Goal: Task Accomplishment & Management: Manage account settings

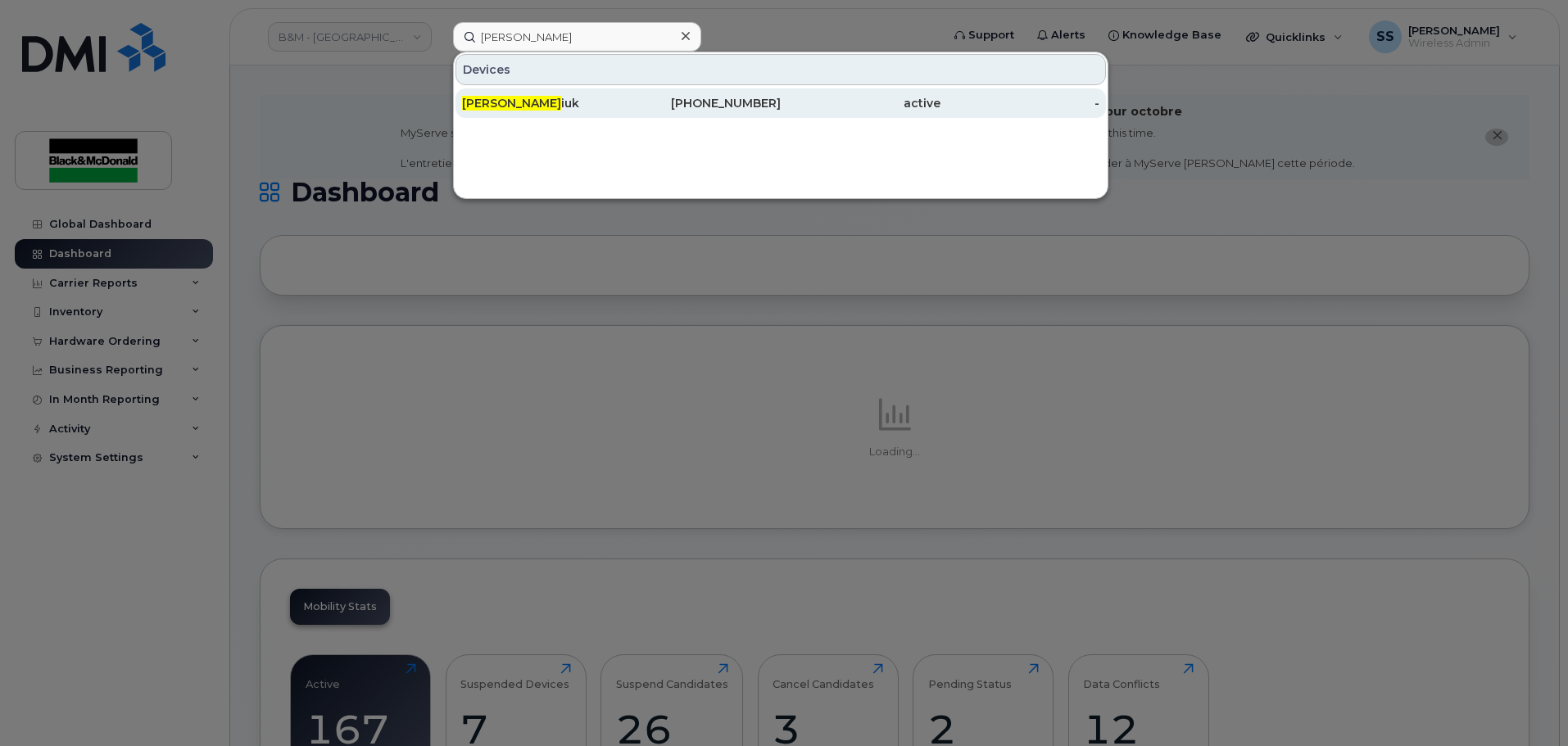
type input "[PERSON_NAME]"
click at [544, 105] on div "[PERSON_NAME] iuk" at bounding box center [542, 102] width 160 height 16
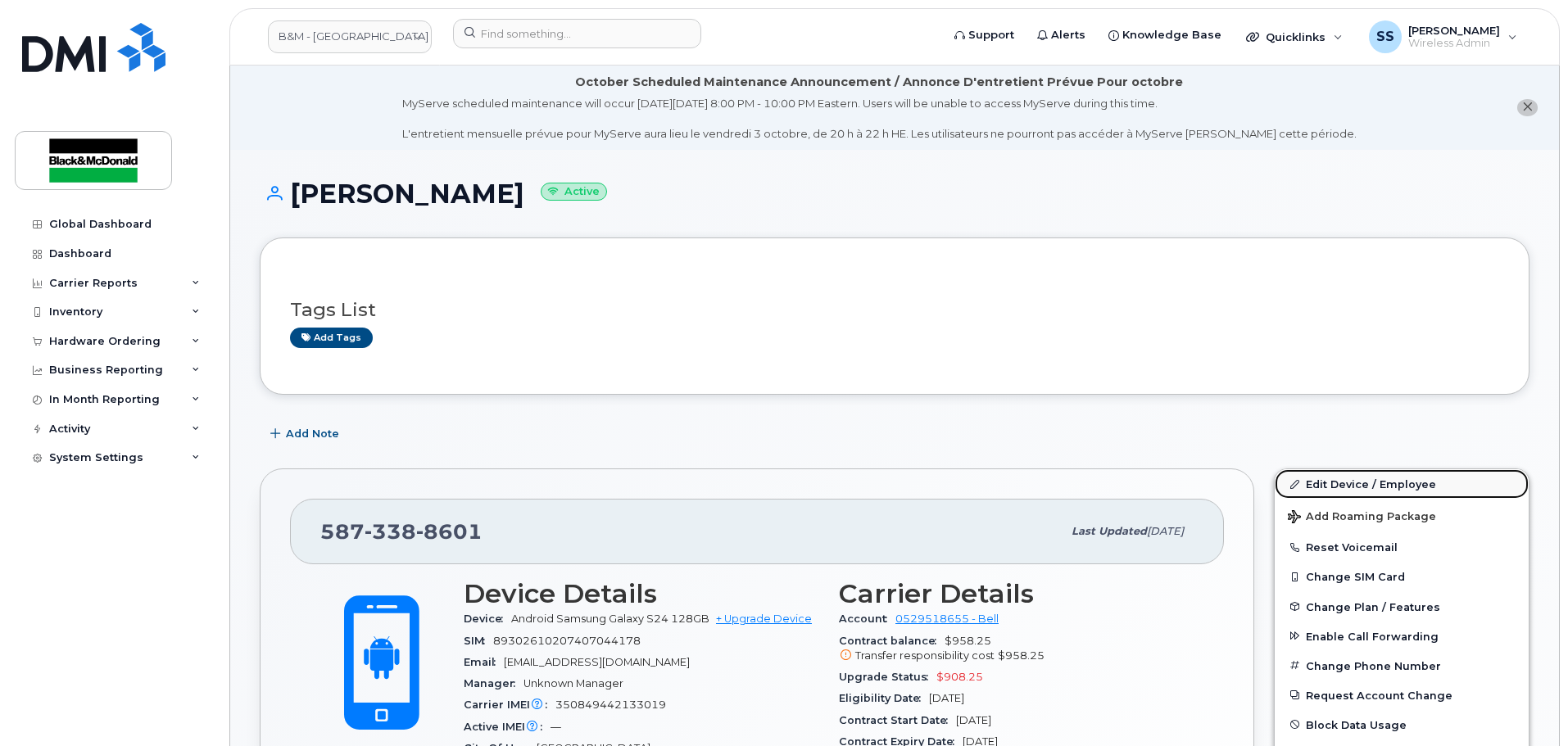
click at [1360, 481] on link "Edit Device / Employee" at bounding box center [1402, 484] width 254 height 30
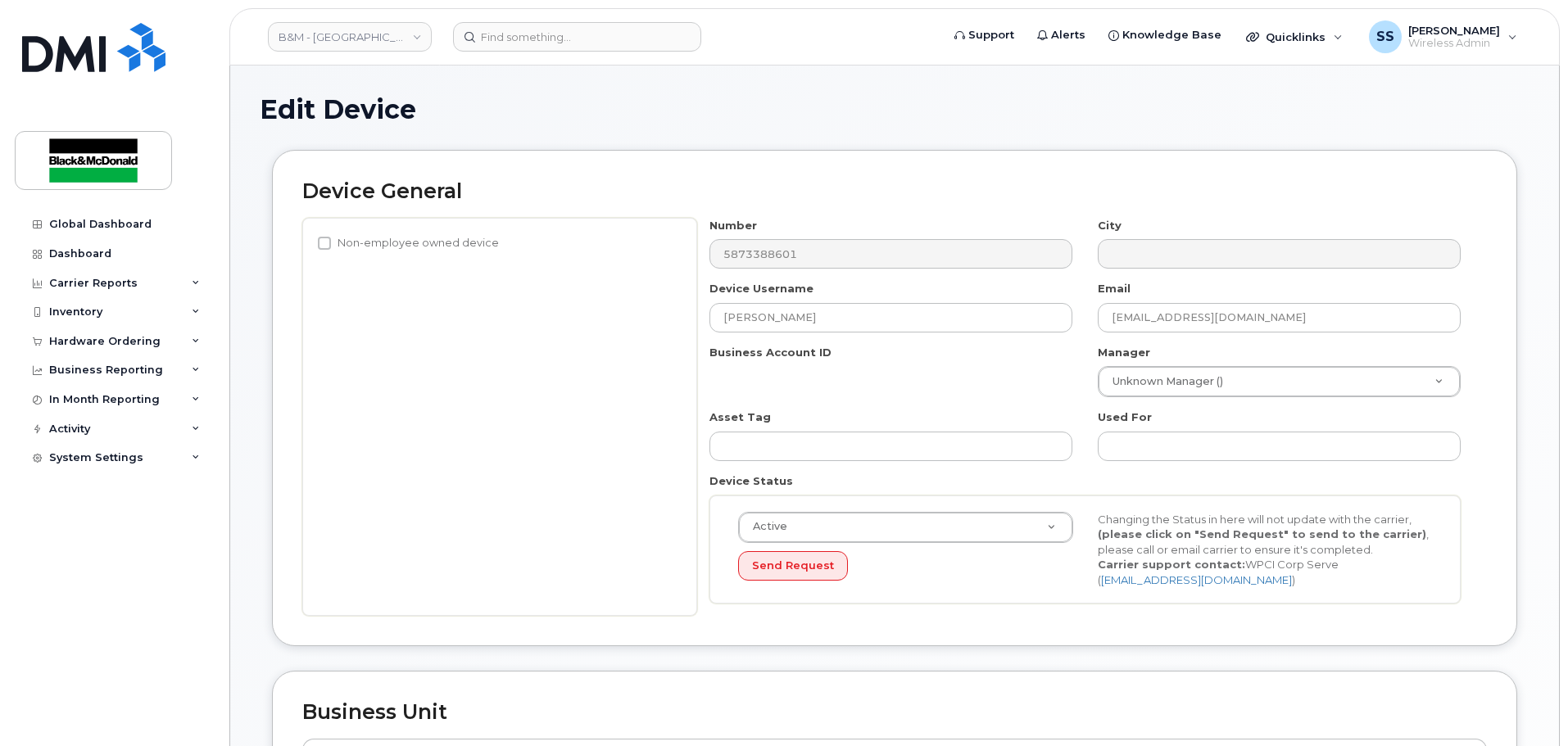
select select "91399"
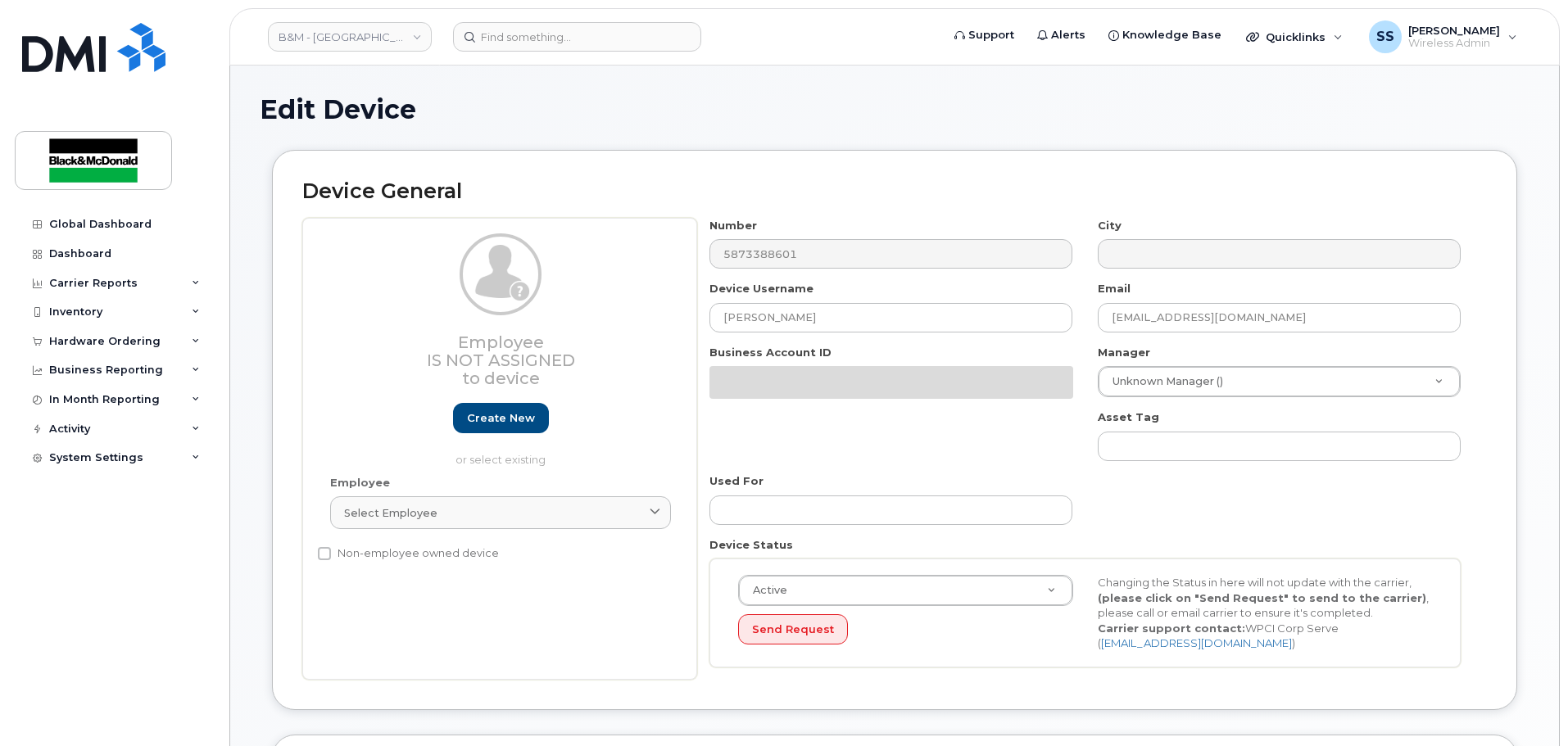
click at [1201, 288] on div "Email kreierson@blackandmcdonald.com" at bounding box center [1279, 306] width 388 height 52
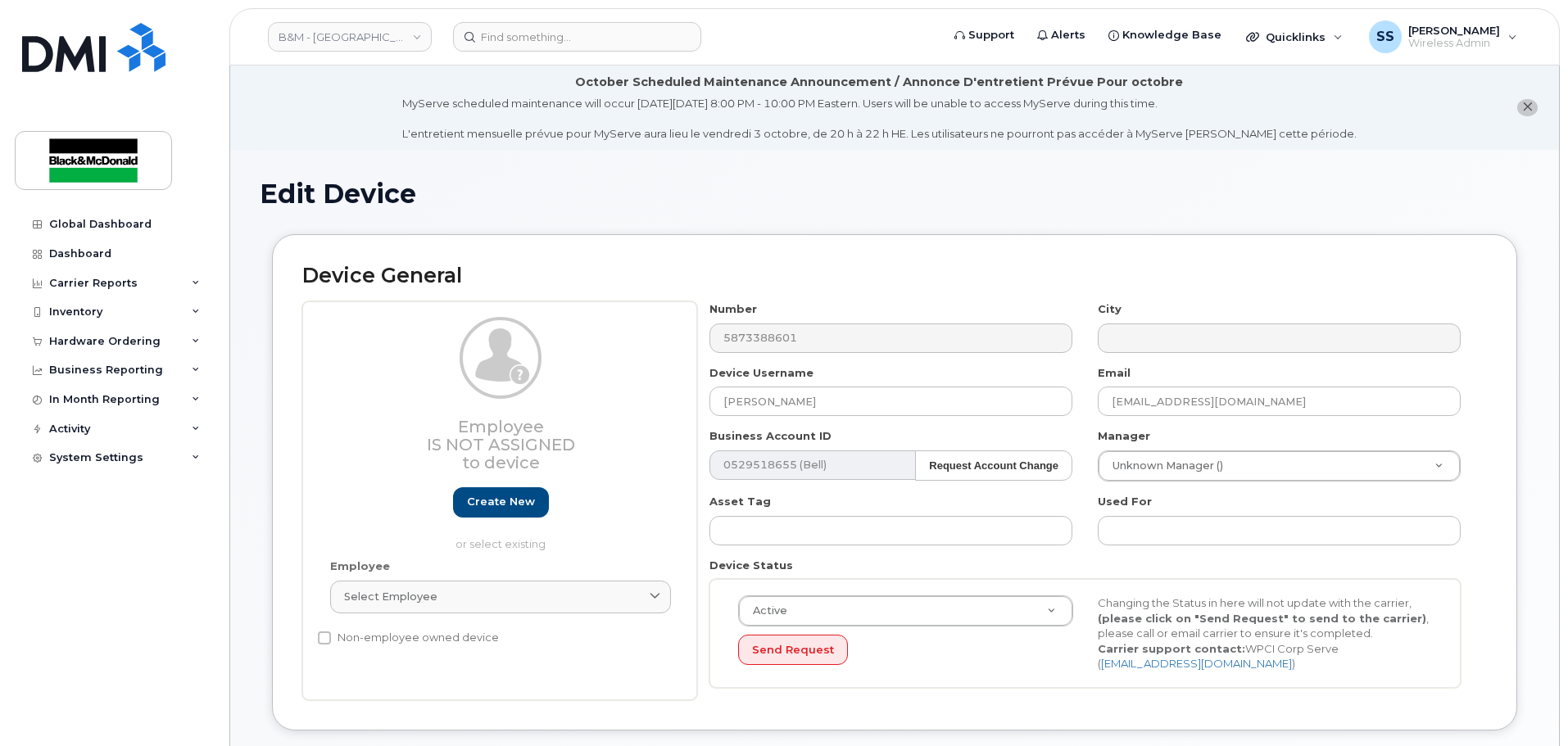
click at [1201, 316] on div "City" at bounding box center [1279, 326] width 388 height 52
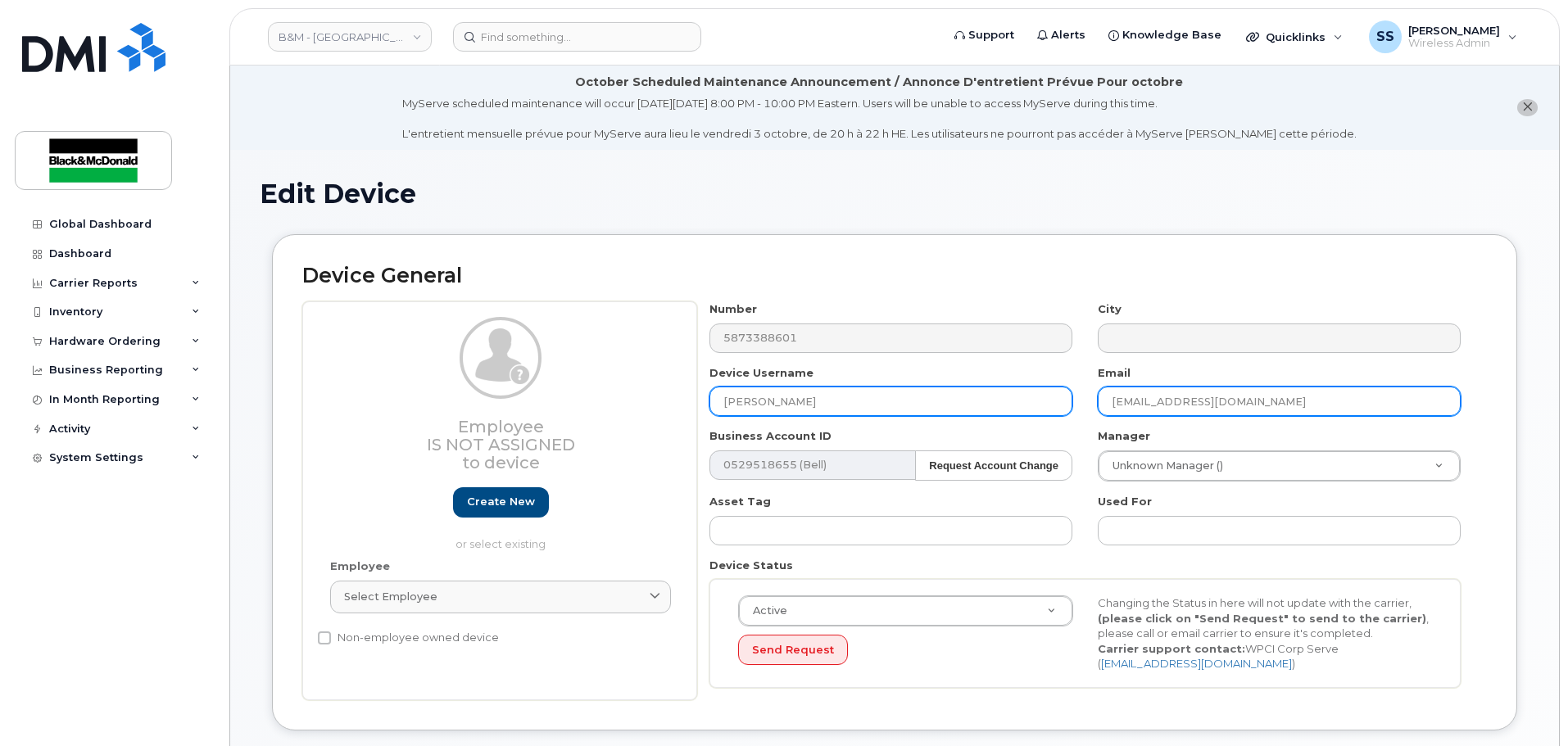
drag, startPoint x: 1323, startPoint y: 401, endPoint x: 890, endPoint y: 403, distance: 433.0
click at [890, 403] on div "Number 5873388601 City Device Username Michael Greniuk Email kreierson@blackand…" at bounding box center [1086, 501] width 777 height 399
paste input "mgreniuk"
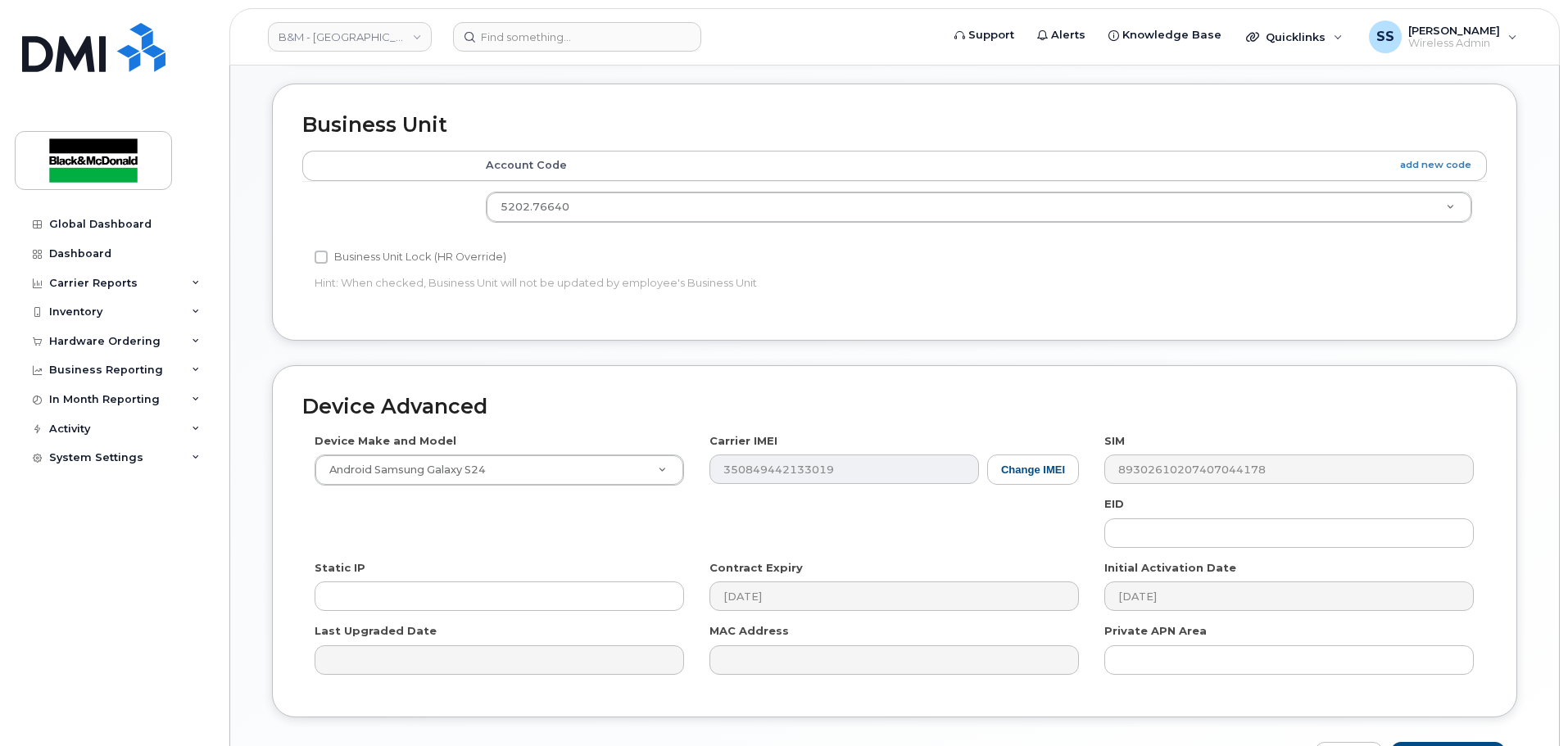
scroll to position [780, 0]
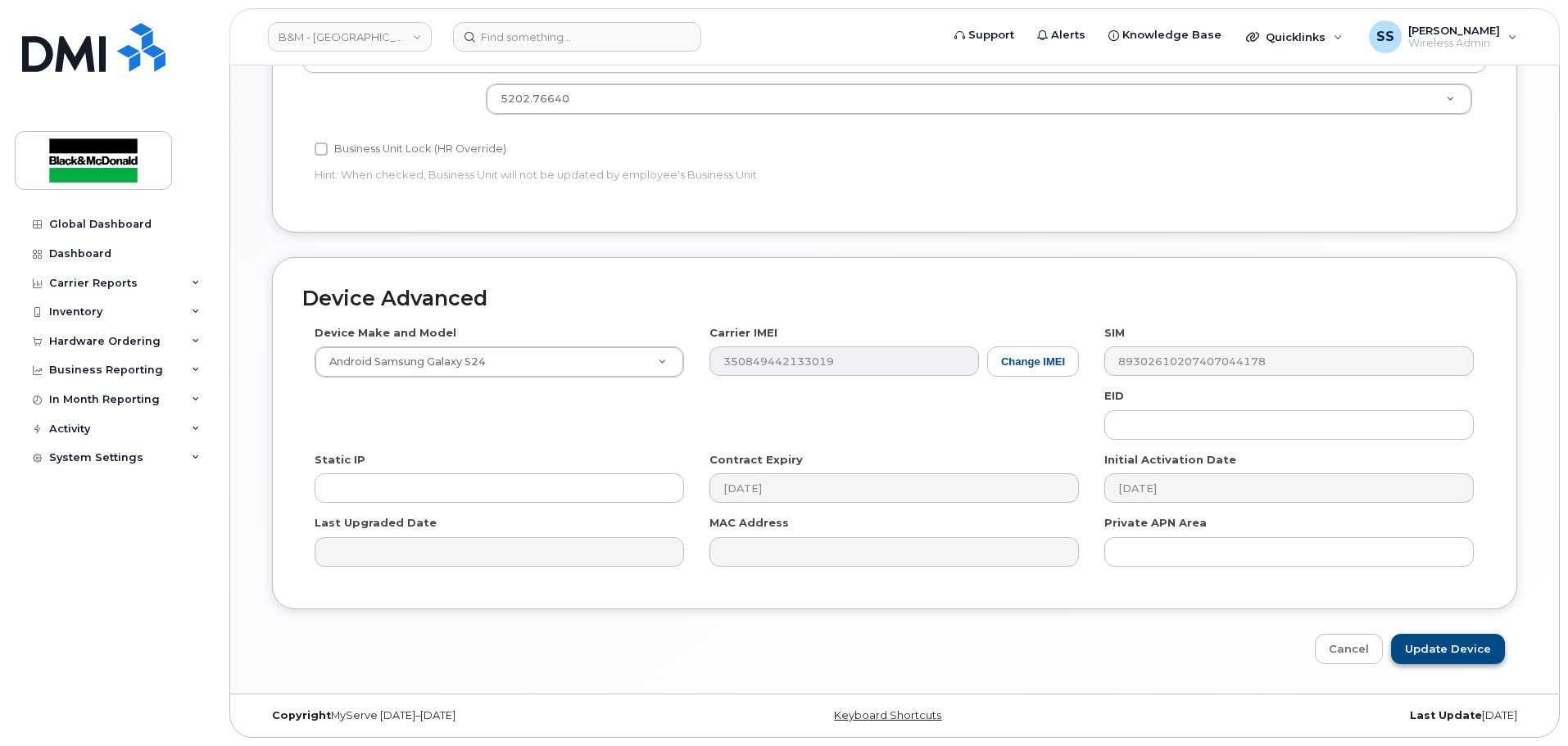
type input "mgreniuk@blackandmcdonald.com"
click at [1488, 641] on input "Update Device" at bounding box center [1448, 650] width 114 height 30
type input "Saving..."
